Goal: Transaction & Acquisition: Obtain resource

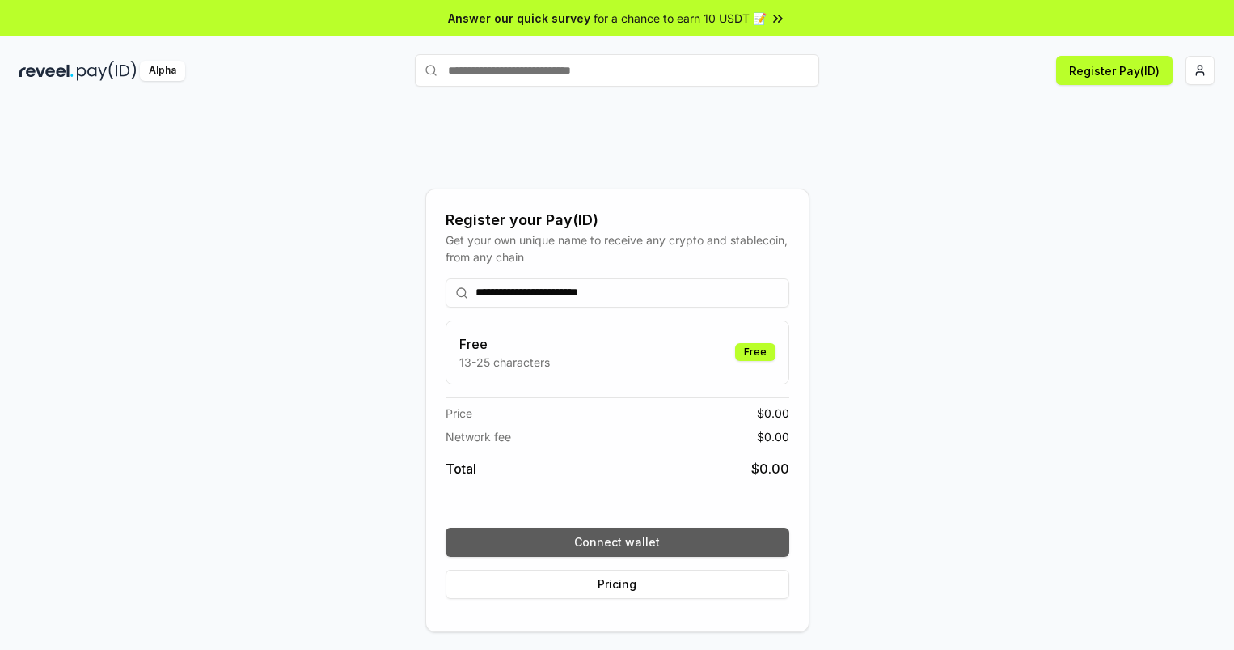
type input "**********"
click at [617, 541] on button "Connect wallet" at bounding box center [618, 541] width 344 height 29
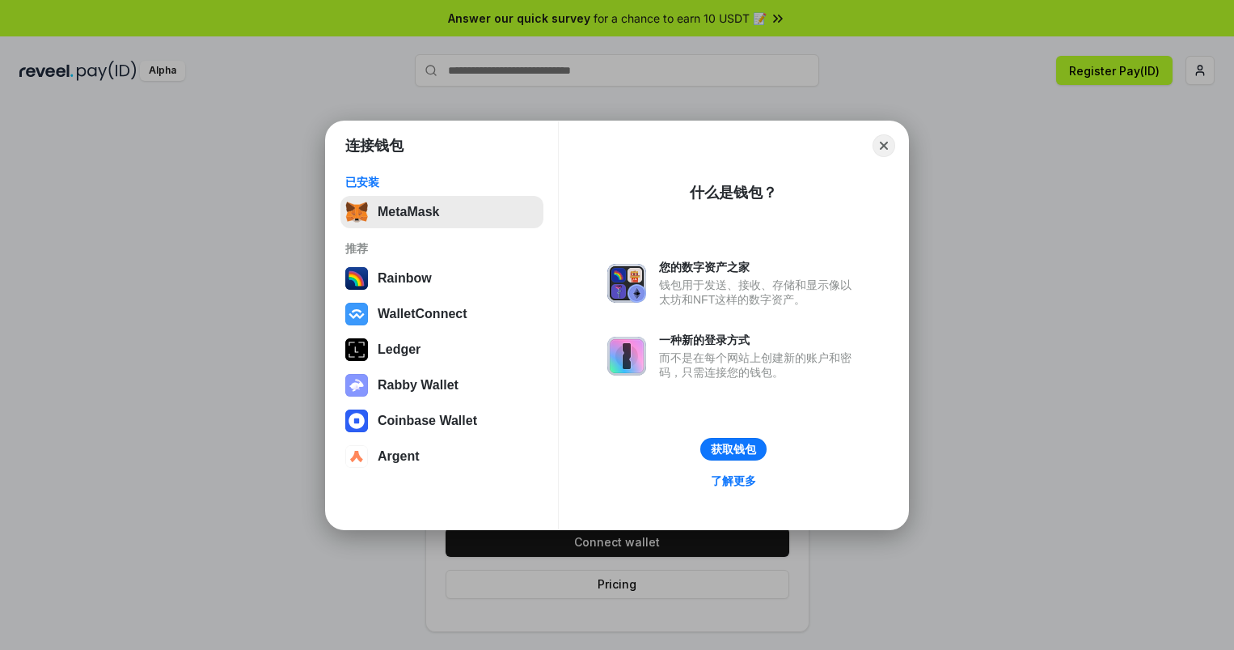
click at [442, 211] on button "MetaMask" at bounding box center [442, 212] width 203 height 32
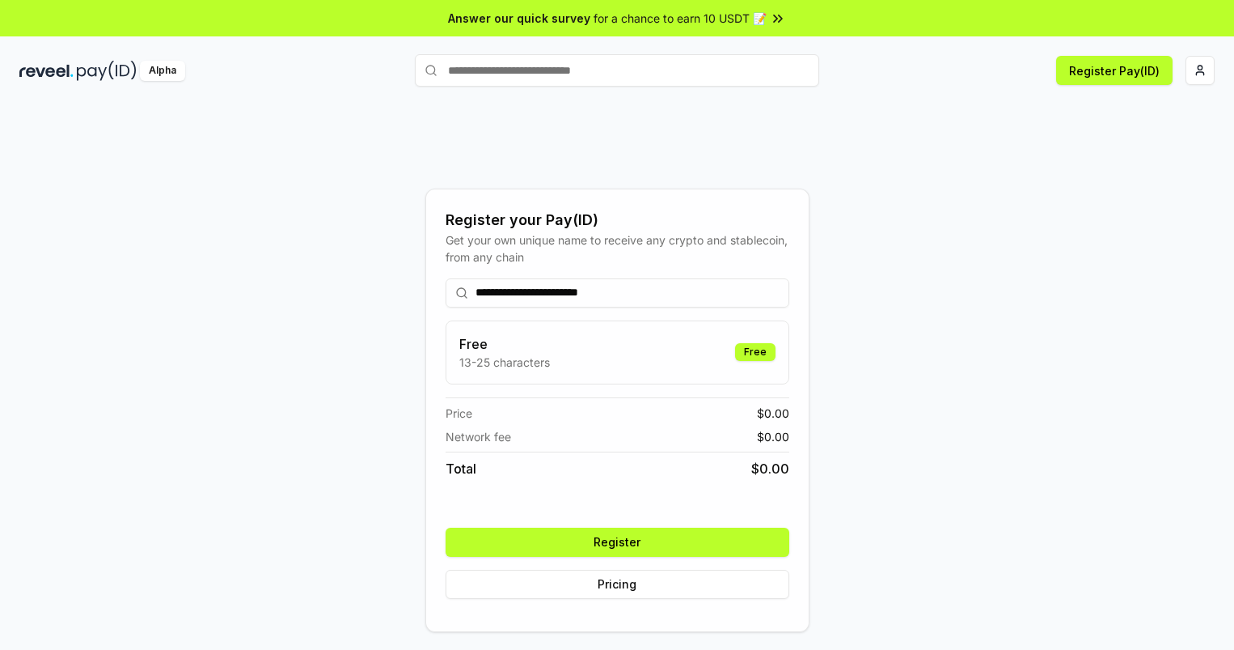
click at [617, 541] on button "Register" at bounding box center [618, 541] width 344 height 29
